Goal: Navigation & Orientation: Find specific page/section

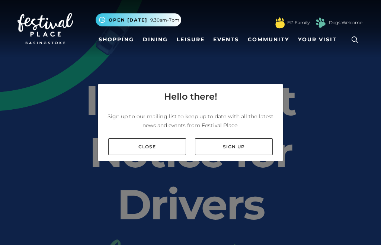
click at [158, 155] on link "Close" at bounding box center [147, 146] width 78 height 17
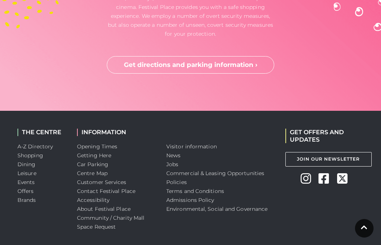
scroll to position [2154, 0]
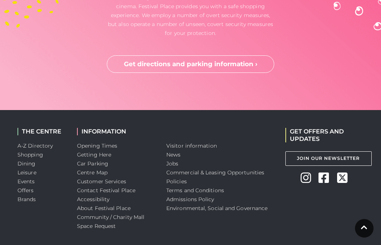
click at [112, 149] on link "Opening Times" at bounding box center [97, 145] width 40 height 7
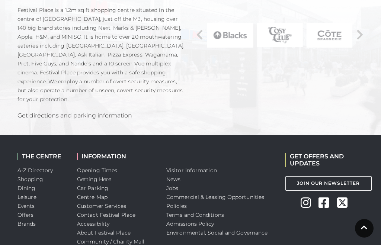
scroll to position [598, 0]
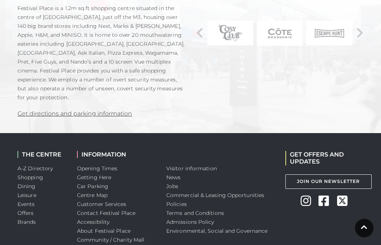
click at [107, 174] on link "Getting Here" at bounding box center [94, 177] width 34 height 7
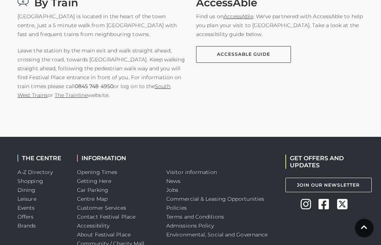
scroll to position [638, 0]
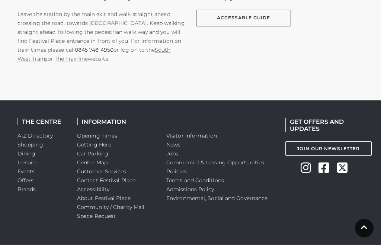
click at [108, 144] on link "Getting Here" at bounding box center [94, 145] width 34 height 7
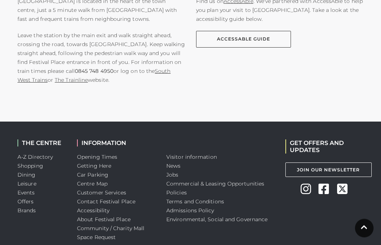
scroll to position [618, 0]
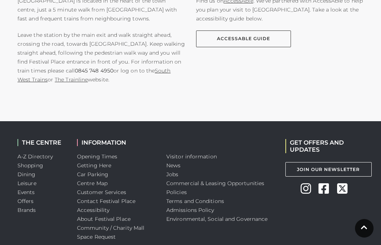
click at [0, 139] on div "THE CENTRE A-Z Directory Shopping Dining Leisure Events Offers Brands INFORMATI…" at bounding box center [190, 193] width 381 height 144
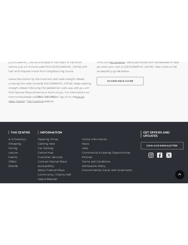
scroll to position [922, 0]
